Goal: Transaction & Acquisition: Download file/media

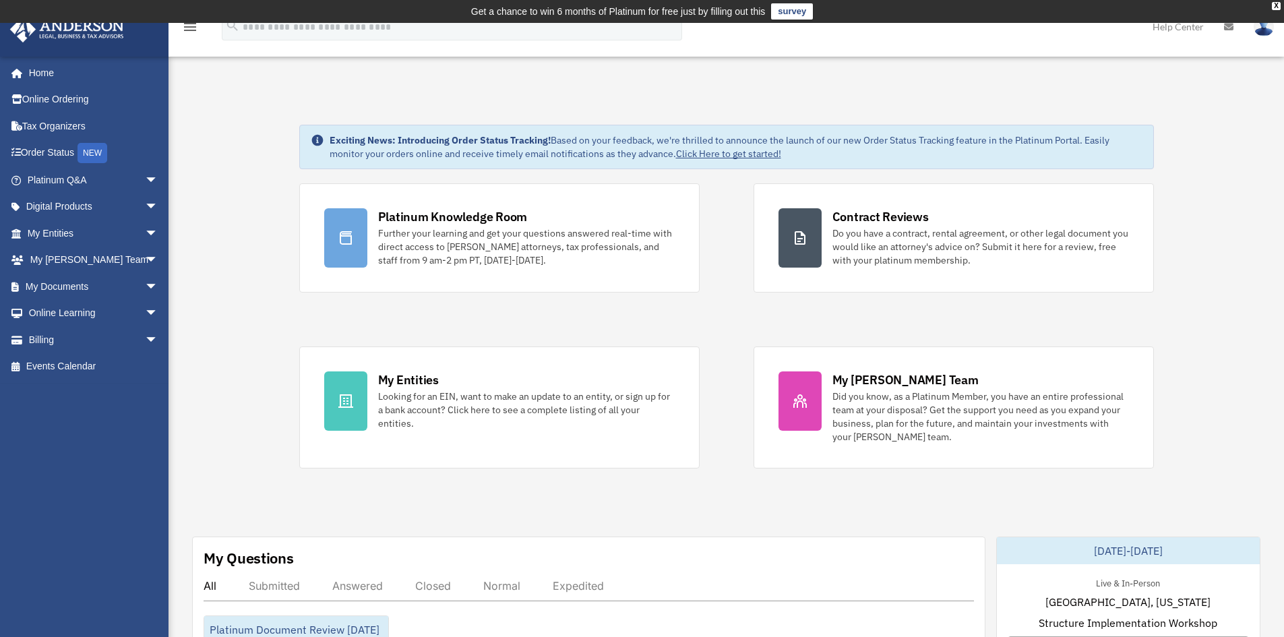
click at [145, 235] on span "arrow_drop_down" at bounding box center [158, 234] width 27 height 28
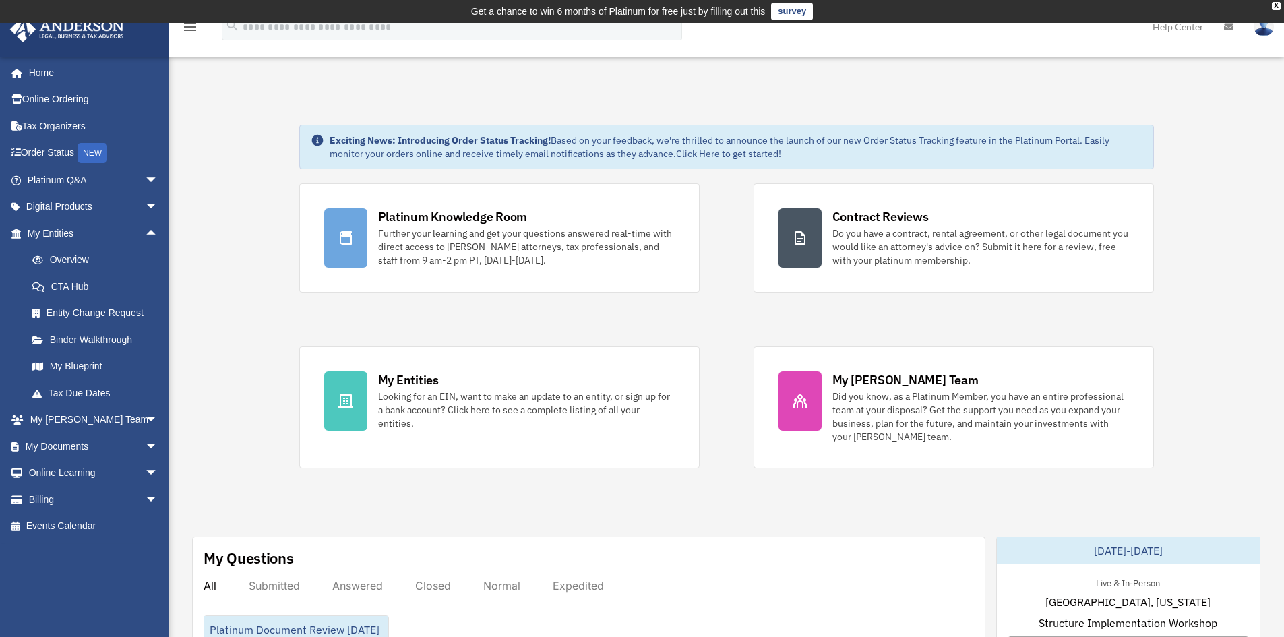
click at [102, 266] on link "Overview" at bounding box center [99, 260] width 160 height 27
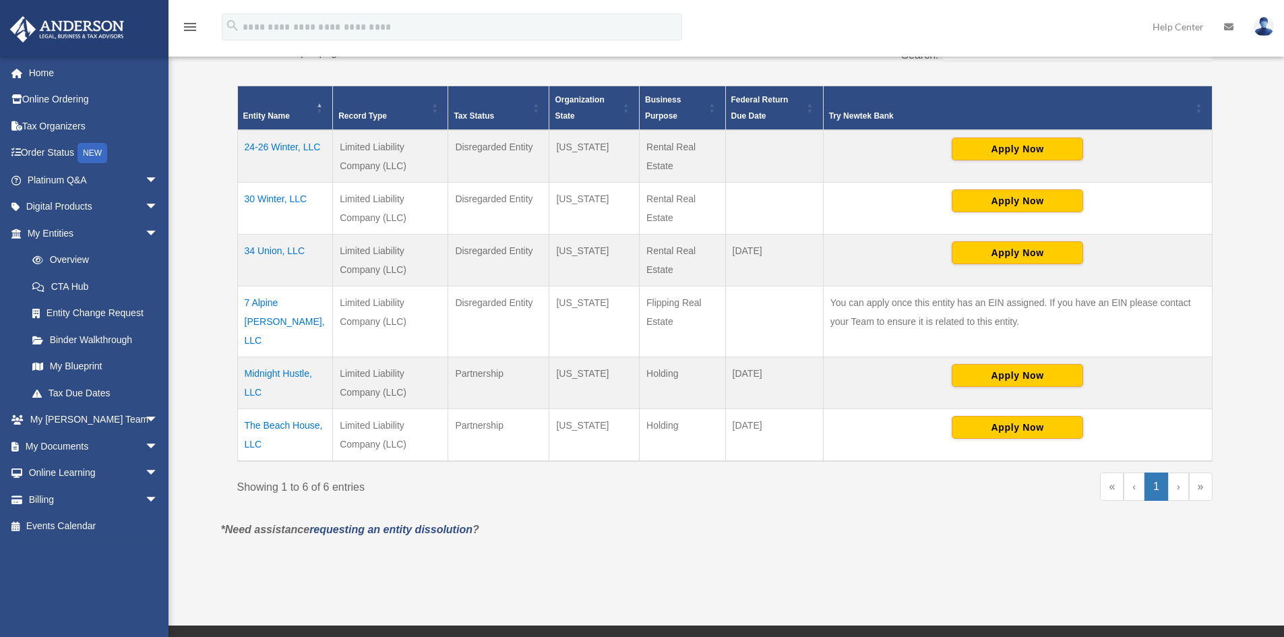
scroll to position [291, 0]
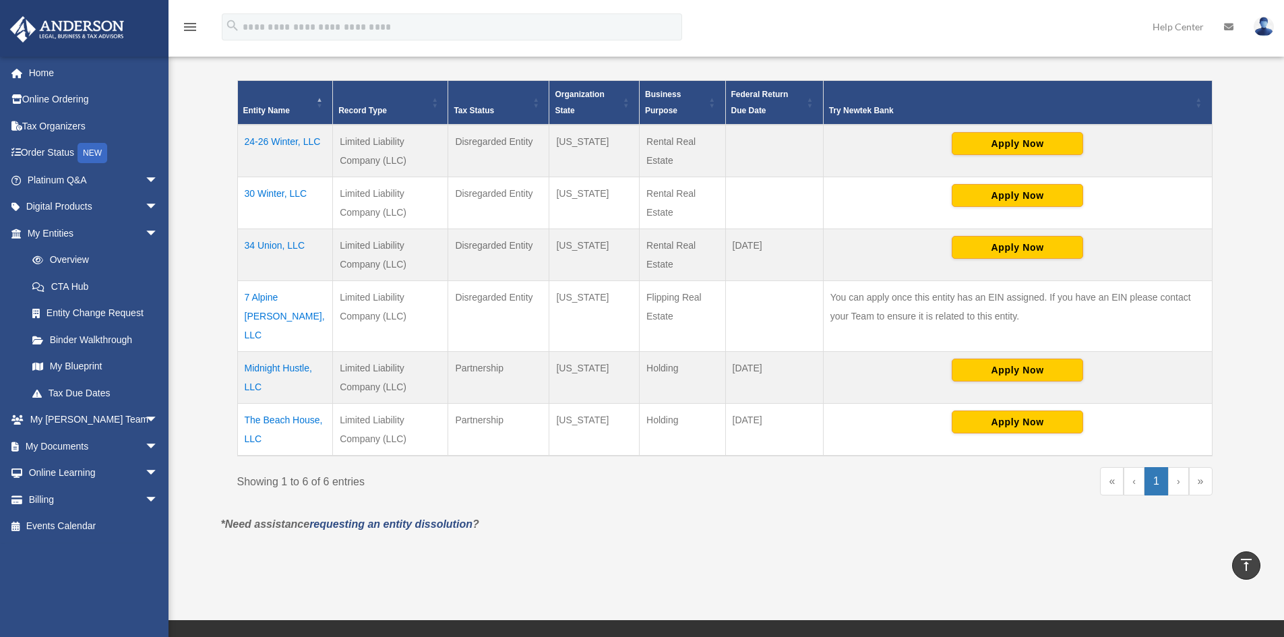
click at [306, 291] on td "7 Alpine [PERSON_NAME], LLC" at bounding box center [285, 316] width 96 height 71
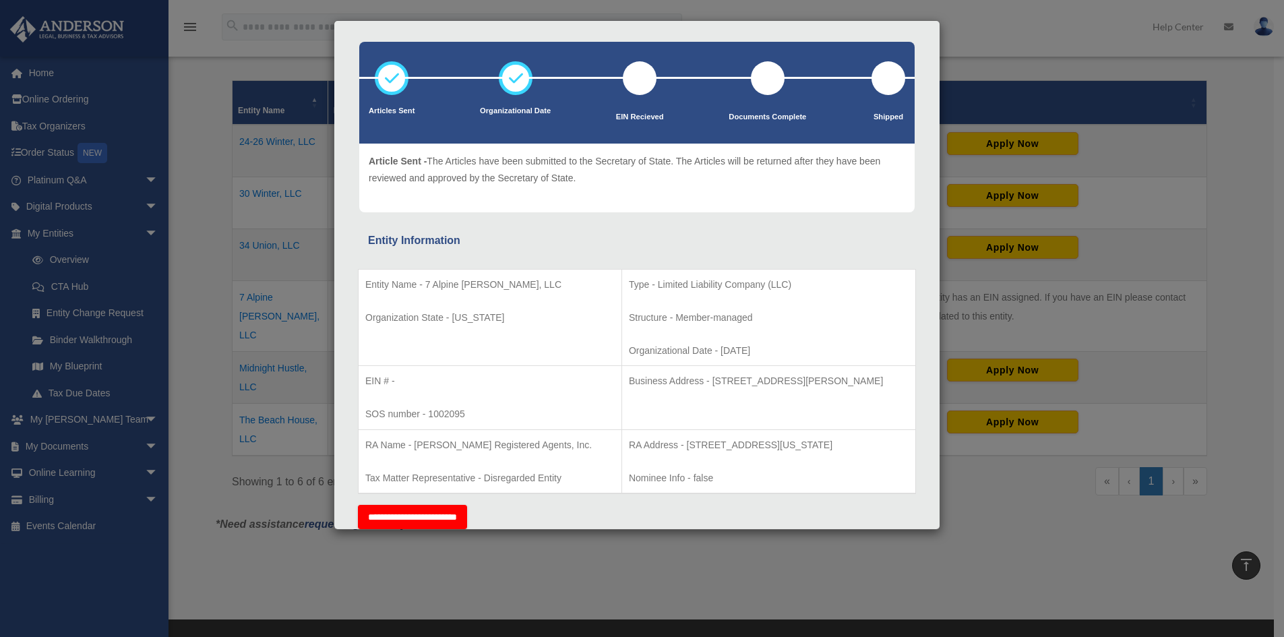
scroll to position [0, 0]
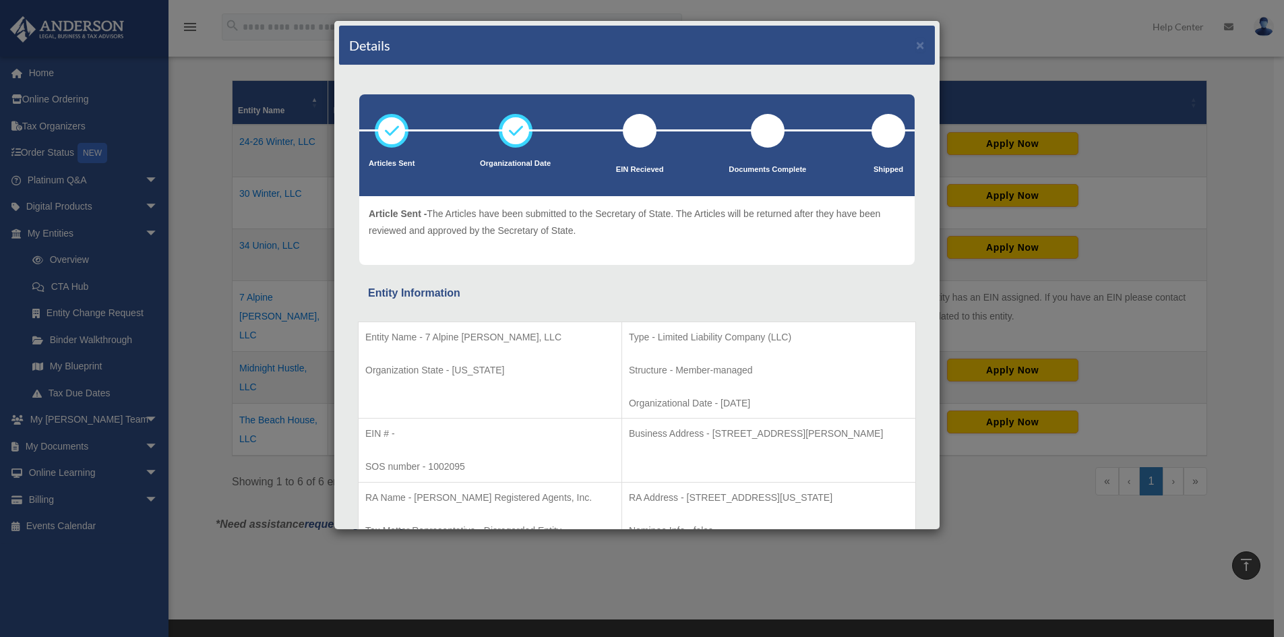
click at [181, 255] on div "Details × Articles Sent Organizational Date" at bounding box center [642, 318] width 1284 height 637
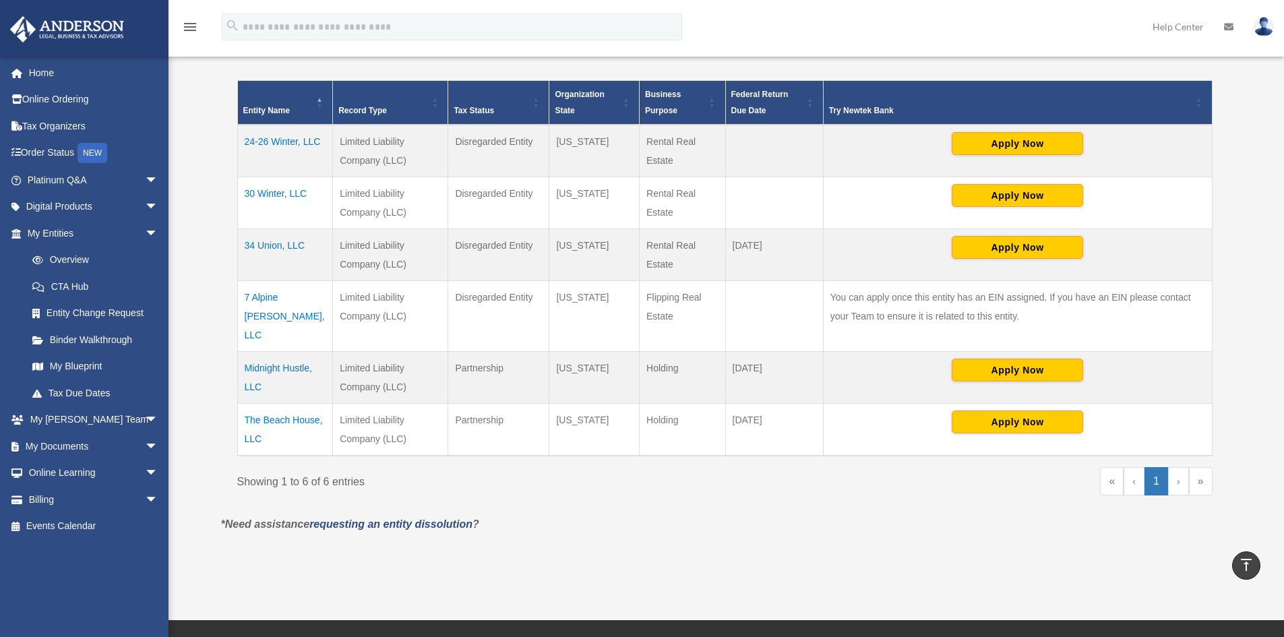
click at [145, 205] on span "arrow_drop_down" at bounding box center [158, 207] width 27 height 28
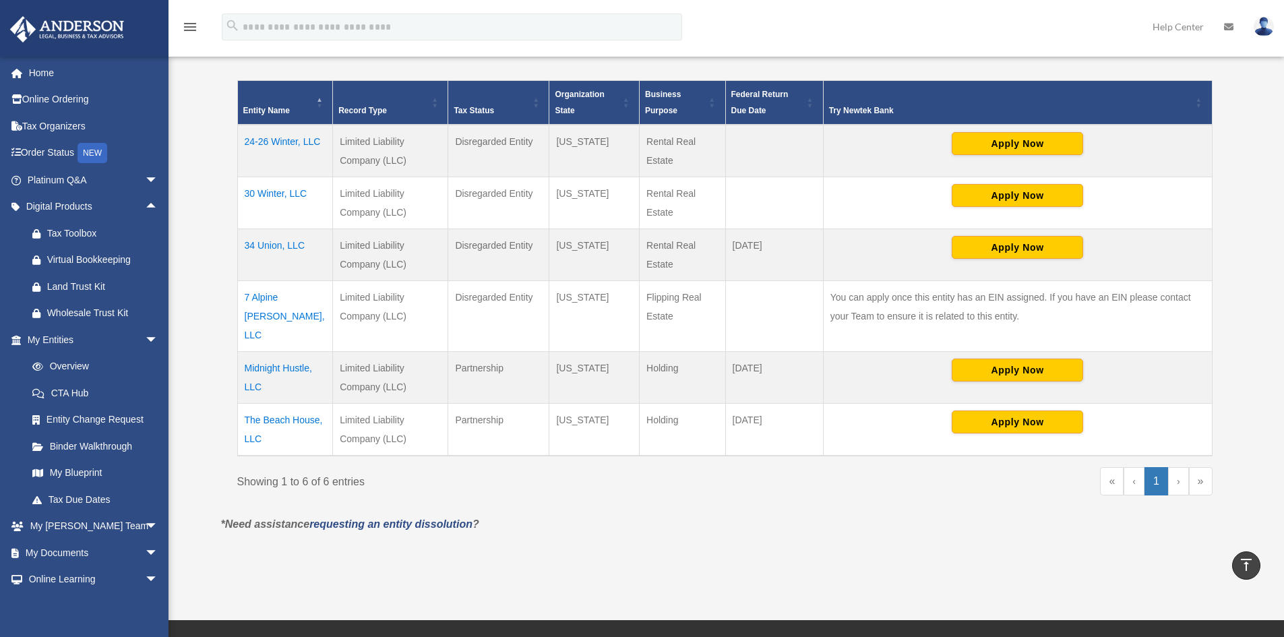
click at [145, 205] on span "arrow_drop_up" at bounding box center [158, 207] width 27 height 28
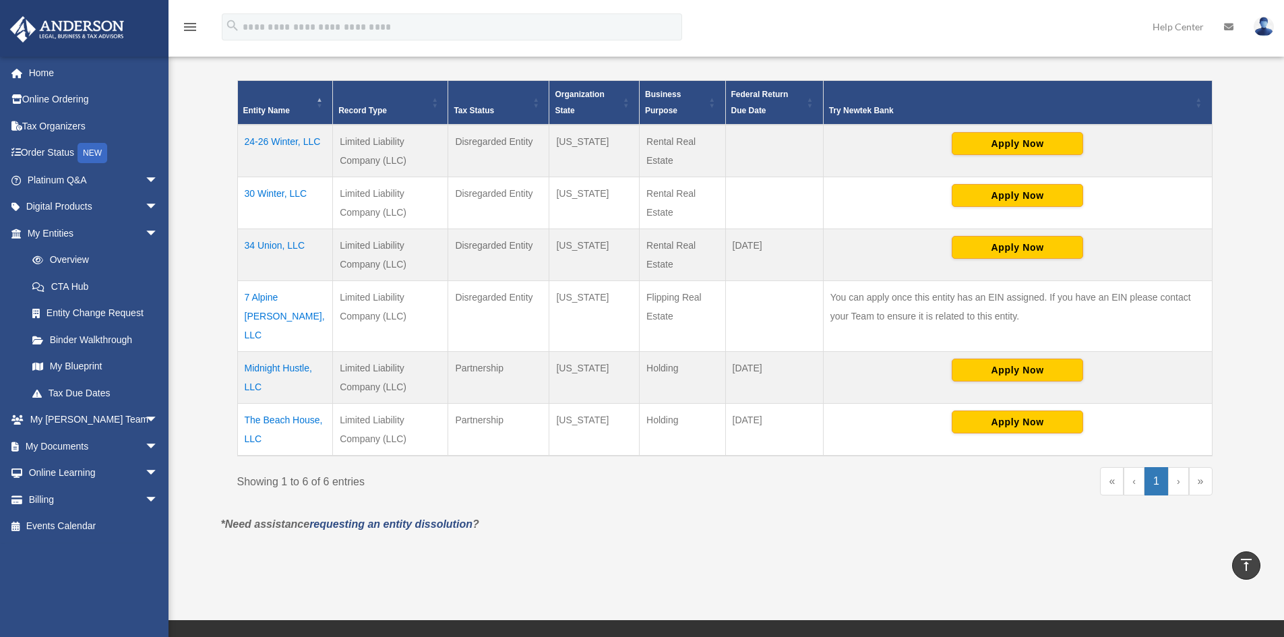
click at [145, 225] on span "arrow_drop_down" at bounding box center [158, 234] width 27 height 28
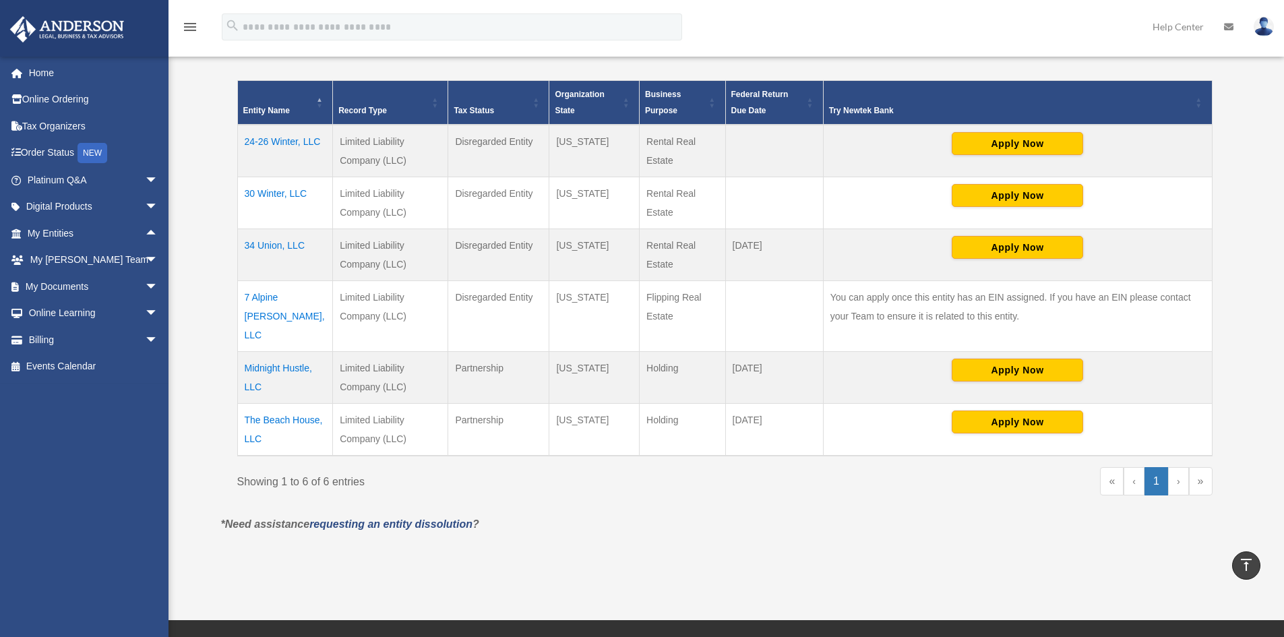
click at [145, 225] on span "arrow_drop_up" at bounding box center [158, 234] width 27 height 28
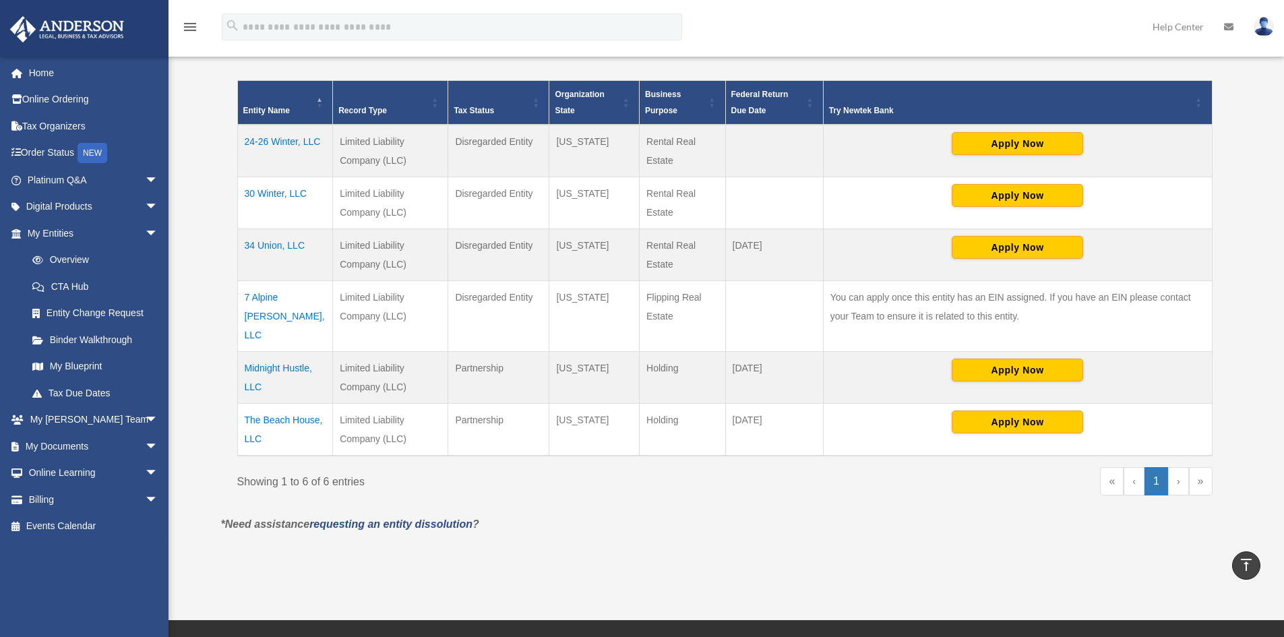
click at [129, 441] on link "My Documents arrow_drop_down" at bounding box center [93, 446] width 169 height 27
click at [145, 443] on span "arrow_drop_down" at bounding box center [158, 447] width 27 height 28
click at [115, 462] on link "Box" at bounding box center [99, 473] width 160 height 27
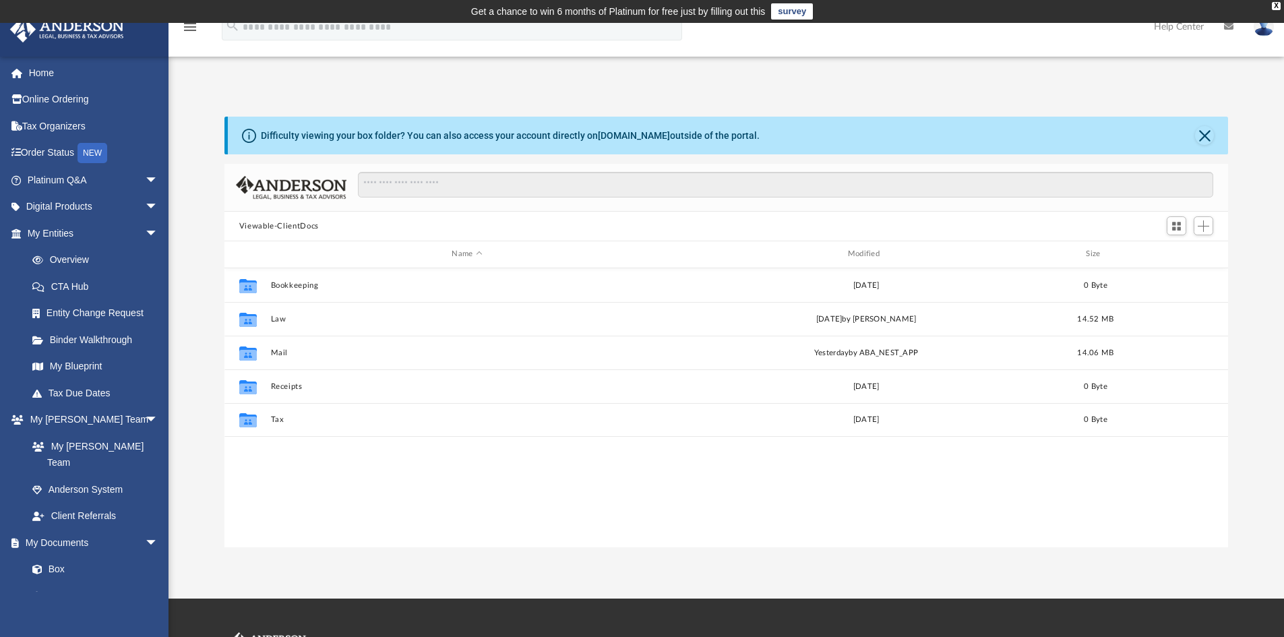
scroll to position [297, 993]
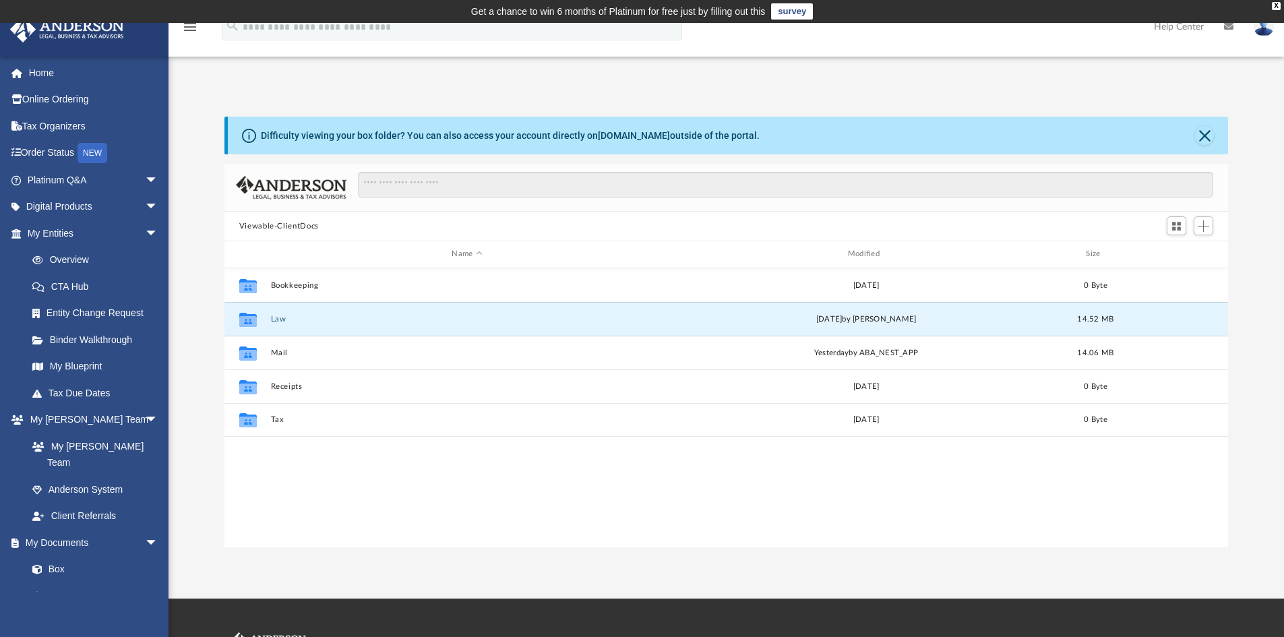
click at [273, 323] on button "Law" at bounding box center [466, 319] width 393 height 9
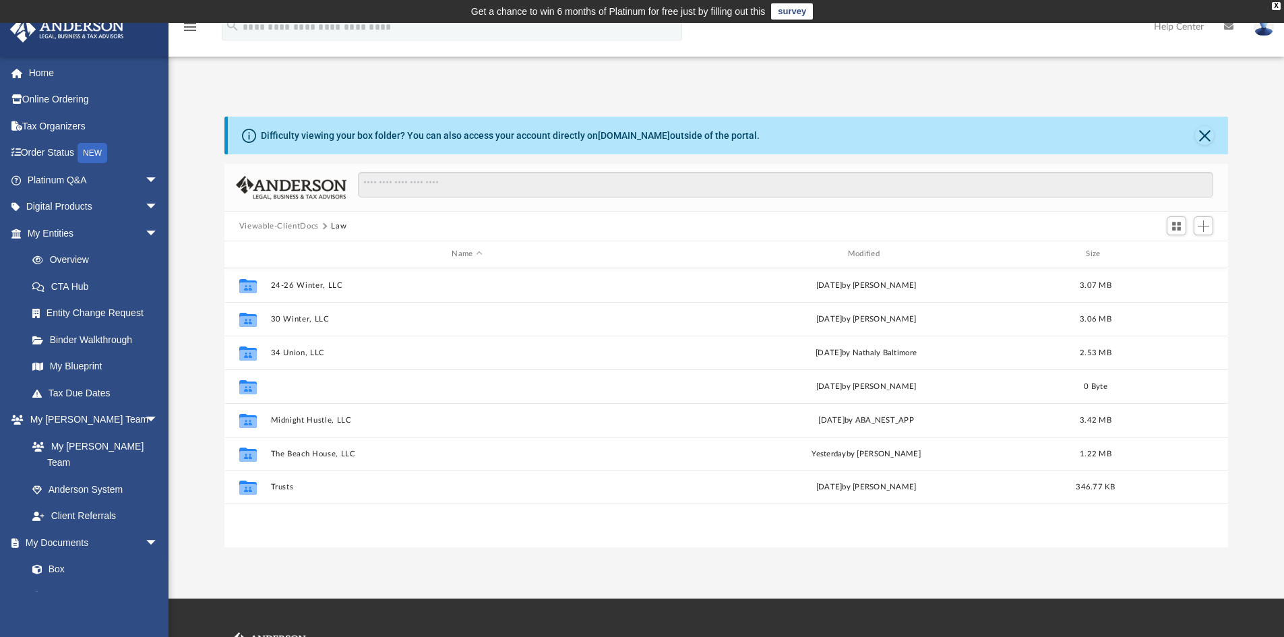
click at [356, 387] on button "7 Alpine [PERSON_NAME], LLC (Formerly: 7 Alpine, LLC)" at bounding box center [466, 386] width 393 height 9
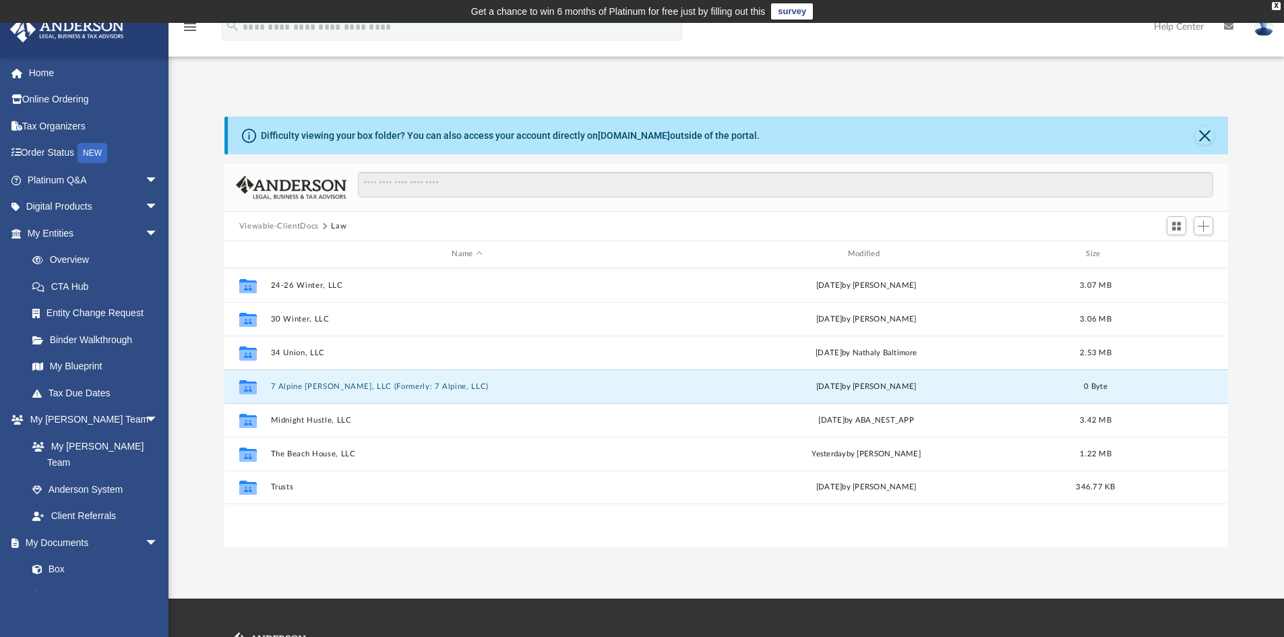
click at [356, 387] on button "7 Alpine [PERSON_NAME], LLC (Formerly: 7 Alpine, LLC)" at bounding box center [466, 386] width 393 height 9
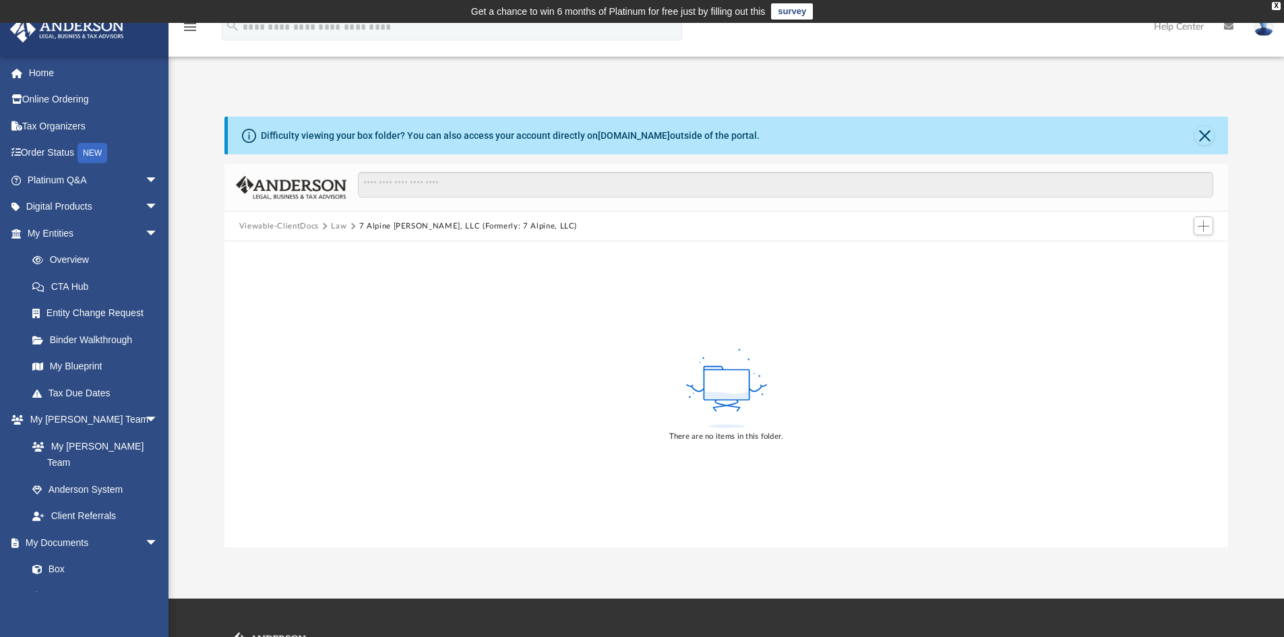
click at [531, 340] on div "There are no items in this folder." at bounding box center [726, 394] width 1004 height 306
click at [1202, 131] on button "Close" at bounding box center [1204, 135] width 19 height 19
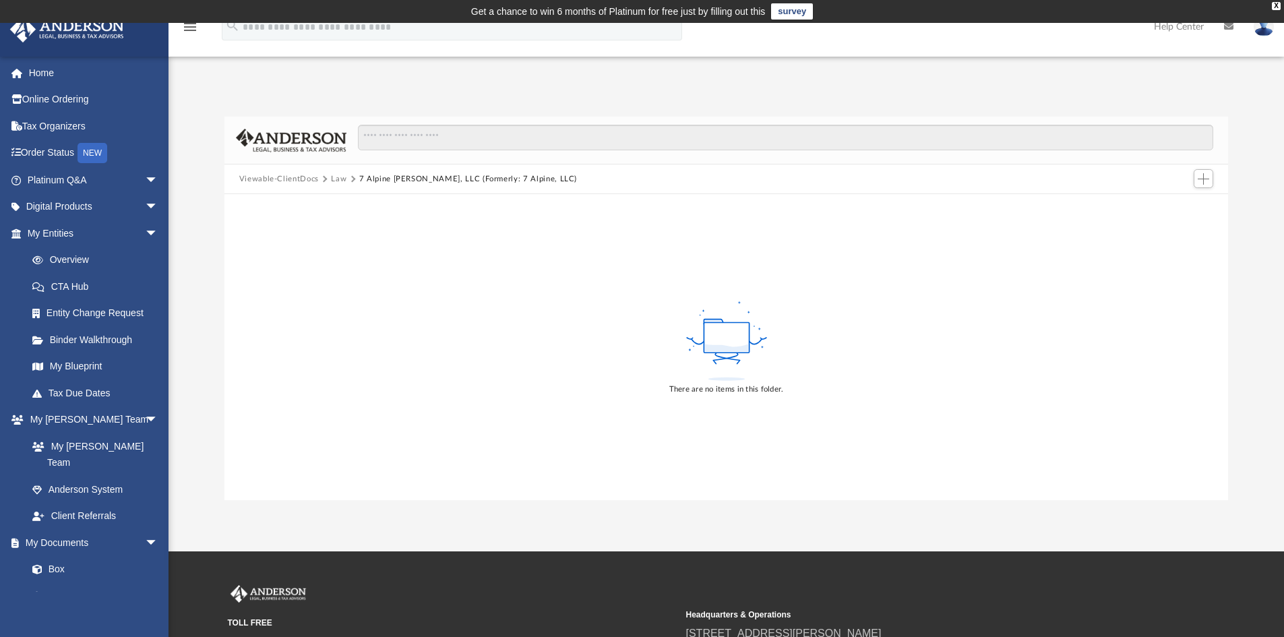
click at [338, 177] on button "Law" at bounding box center [338, 179] width 15 height 12
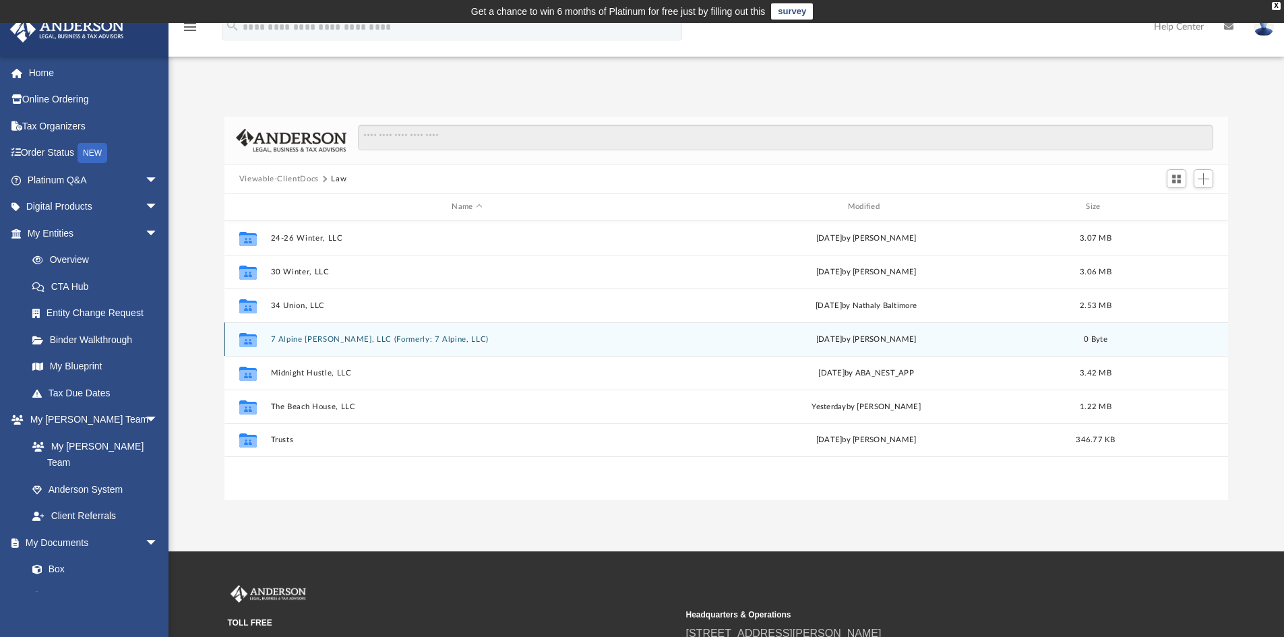
click at [340, 344] on div "Collaborated Folder 7 Alpine Grantham, LLC (Formerly: 7 Alpine, LLC) today by J…" at bounding box center [726, 339] width 1004 height 34
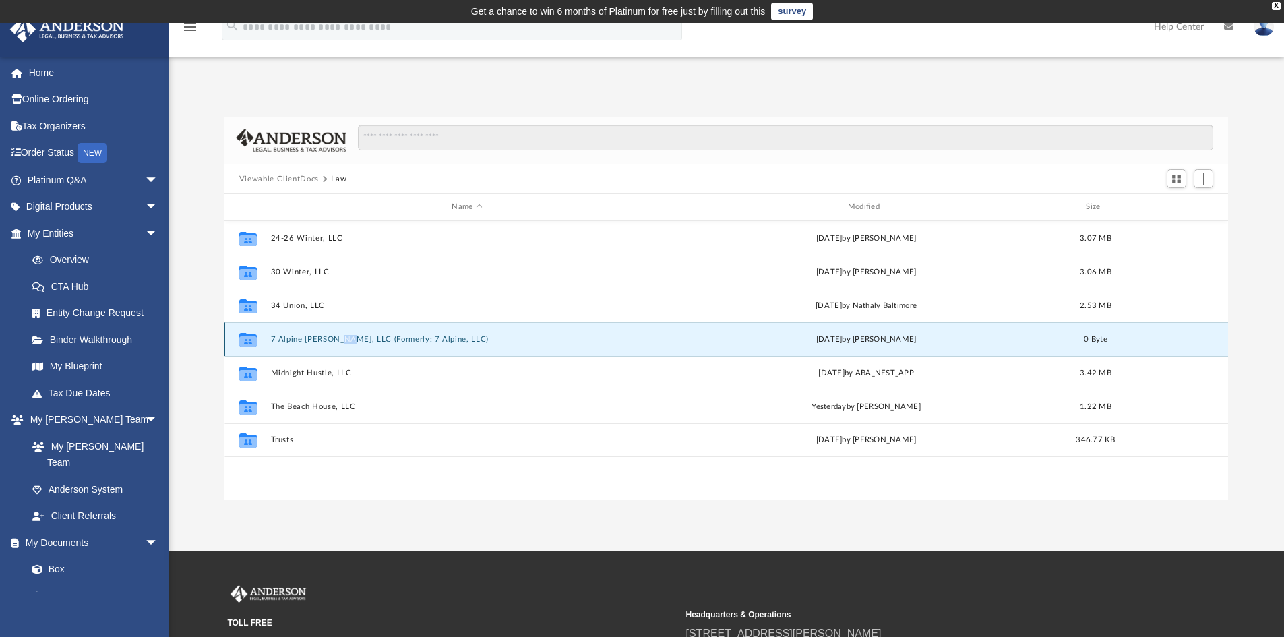
click at [340, 344] on div "Collaborated Folder 7 Alpine Grantham, LLC (Formerly: 7 Alpine, LLC) today by J…" at bounding box center [726, 339] width 1004 height 34
click at [311, 342] on button "7 Alpine [PERSON_NAME], LLC (Formerly: 7 Alpine, LLC)" at bounding box center [466, 339] width 393 height 9
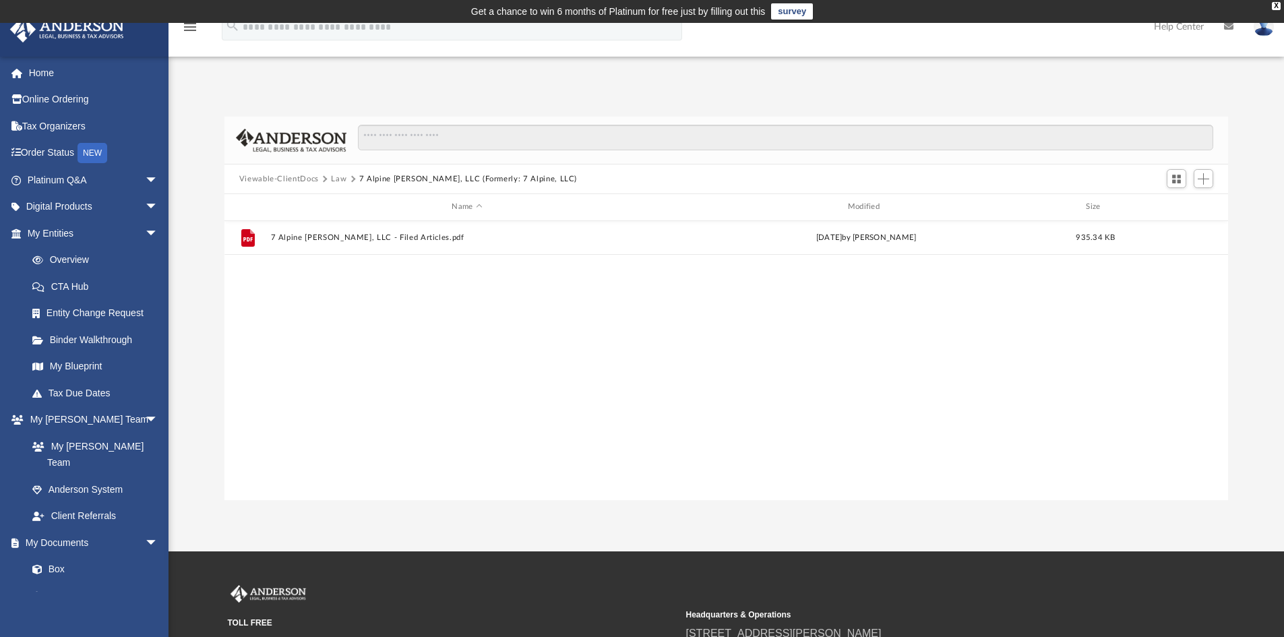
click at [1175, 237] on span "More options" at bounding box center [1176, 237] width 11 height 7
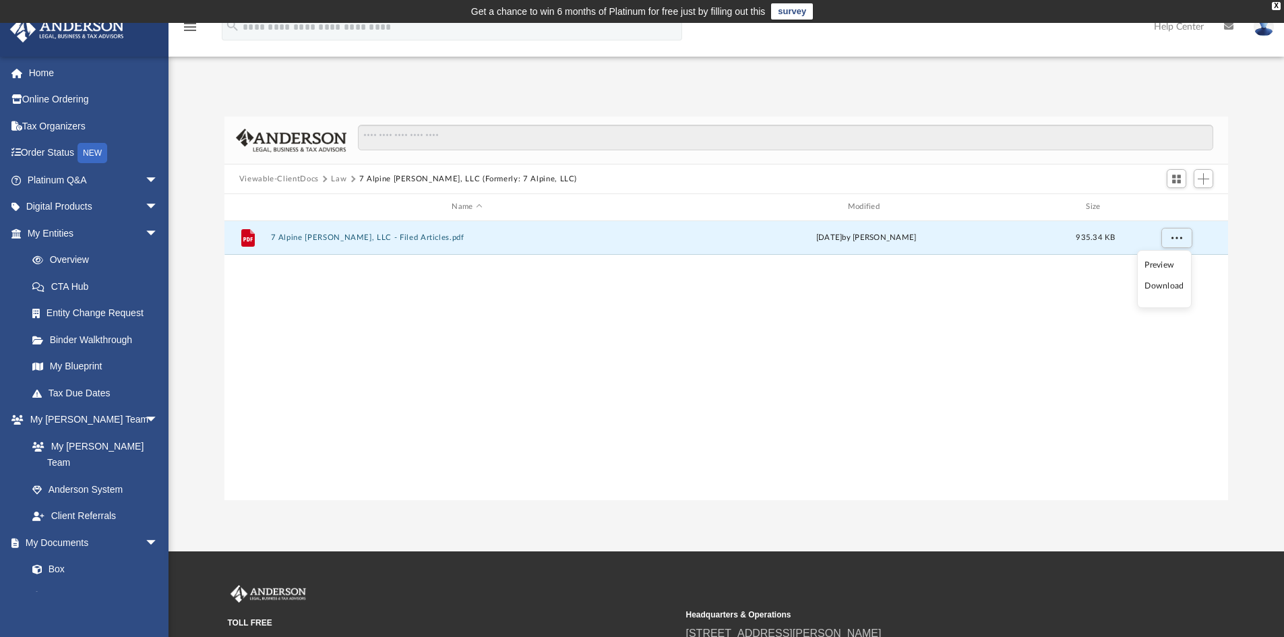
click at [1164, 286] on li "Download" at bounding box center [1163, 286] width 39 height 14
drag, startPoint x: 367, startPoint y: 315, endPoint x: 270, endPoint y: 181, distance: 166.1
click at [367, 315] on div "File 7 Alpine Grantham, LLC - Filed Articles.pdf today by Jasmine Grayson 935.3…" at bounding box center [726, 360] width 1004 height 279
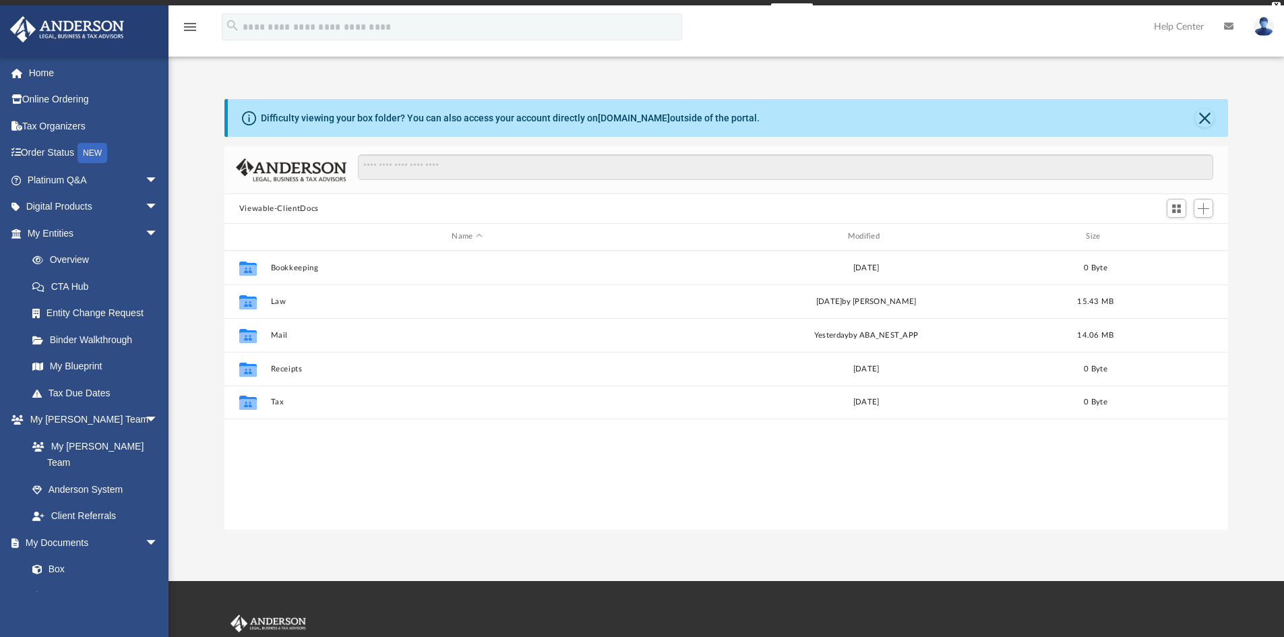
scroll to position [297, 993]
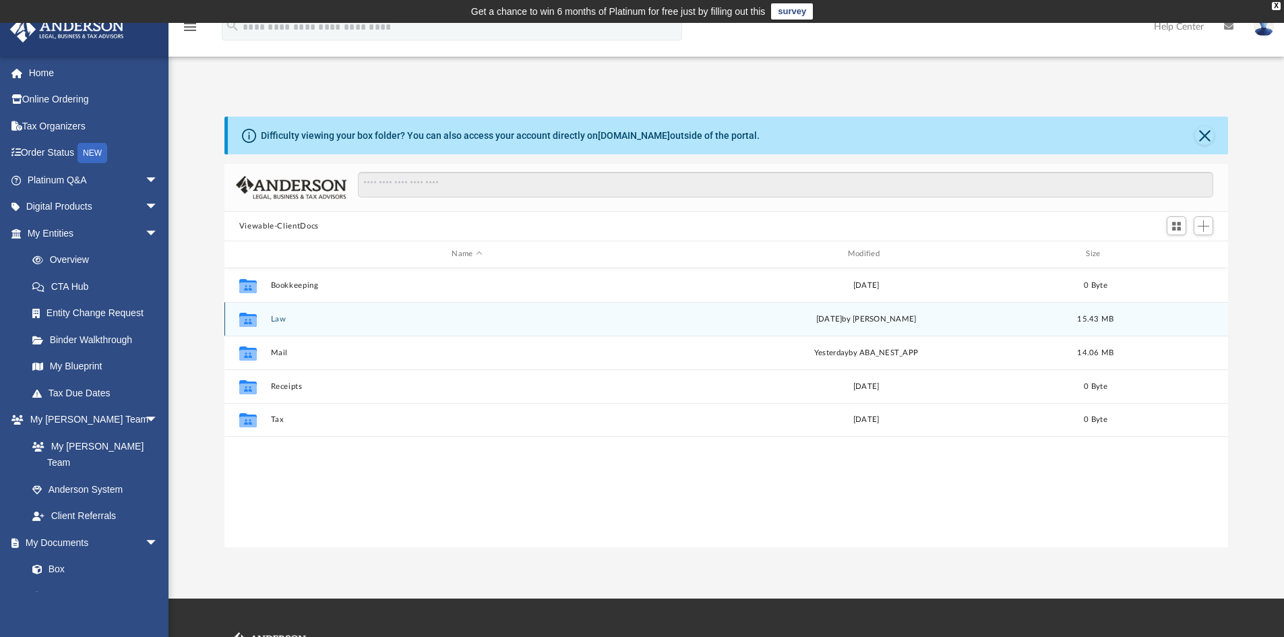
click at [280, 326] on div "Collaborated Folder Law [DATE] by [PERSON_NAME] 15.43 MB" at bounding box center [726, 319] width 1004 height 34
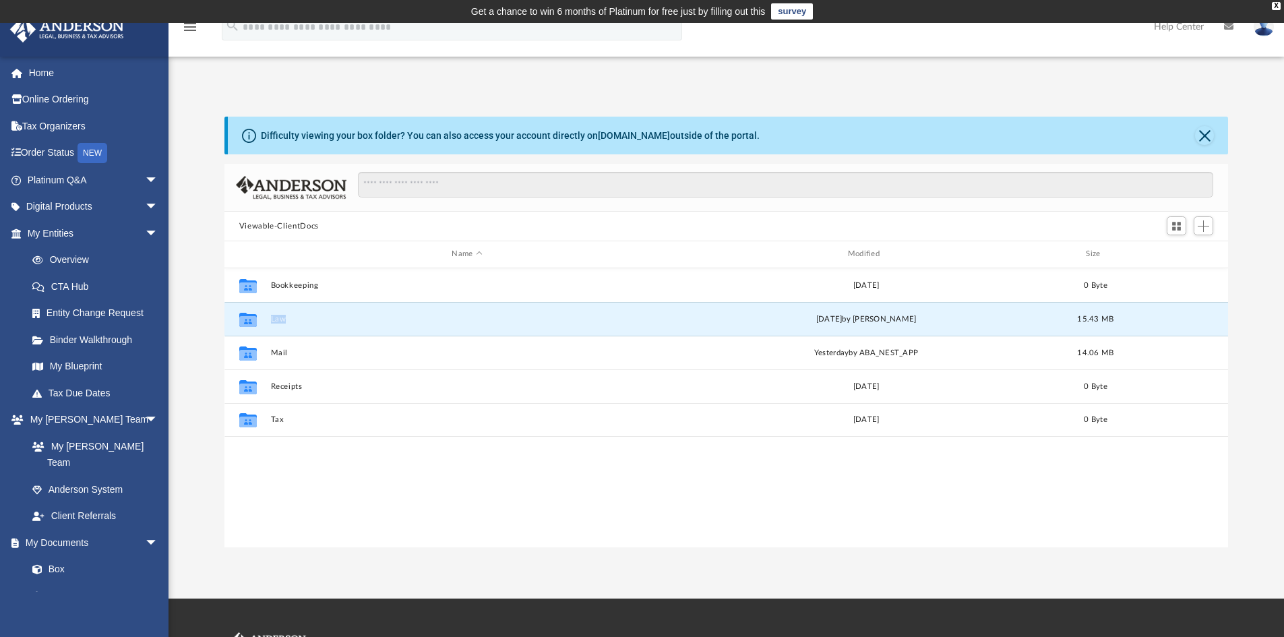
click at [272, 321] on button "Law" at bounding box center [466, 319] width 393 height 9
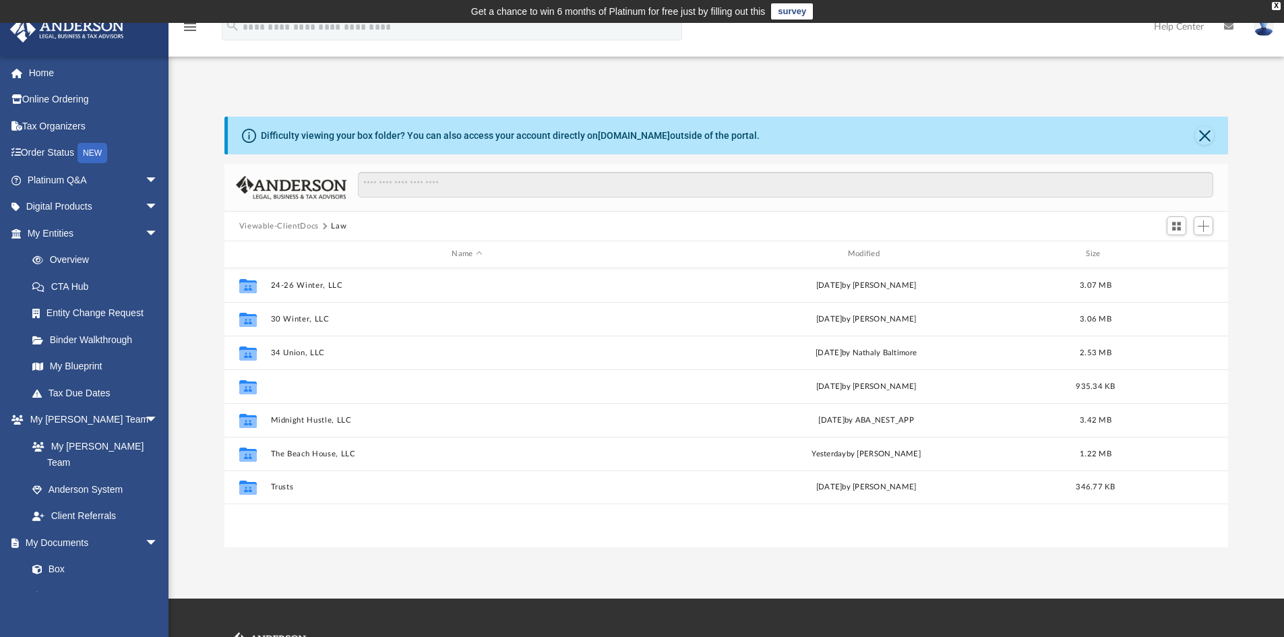
click at [296, 389] on button "7 Alpine [PERSON_NAME], LLC (Formerly: 7 Alpine, LLC)" at bounding box center [466, 386] width 393 height 9
